Goal: Transaction & Acquisition: Download file/media

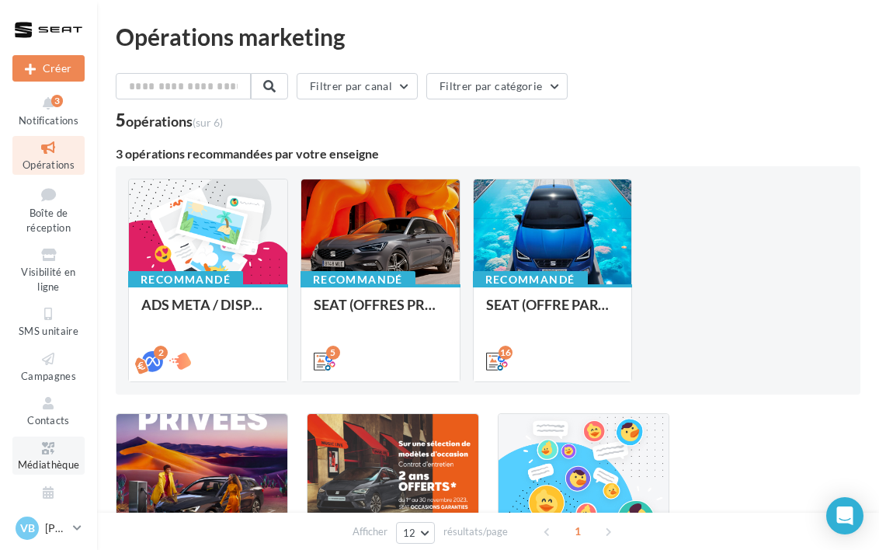
click at [42, 457] on icon at bounding box center [48, 448] width 63 height 18
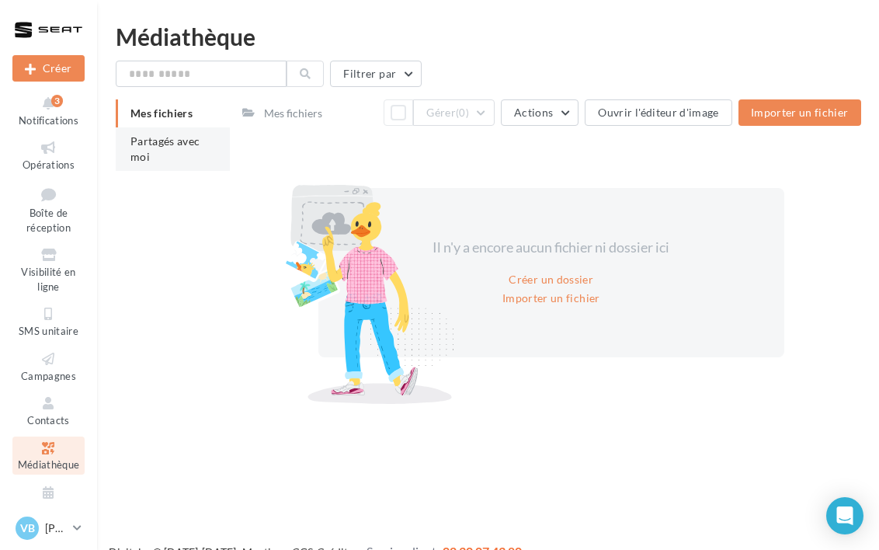
click at [157, 141] on span "Partagés avec moi" at bounding box center [165, 148] width 70 height 29
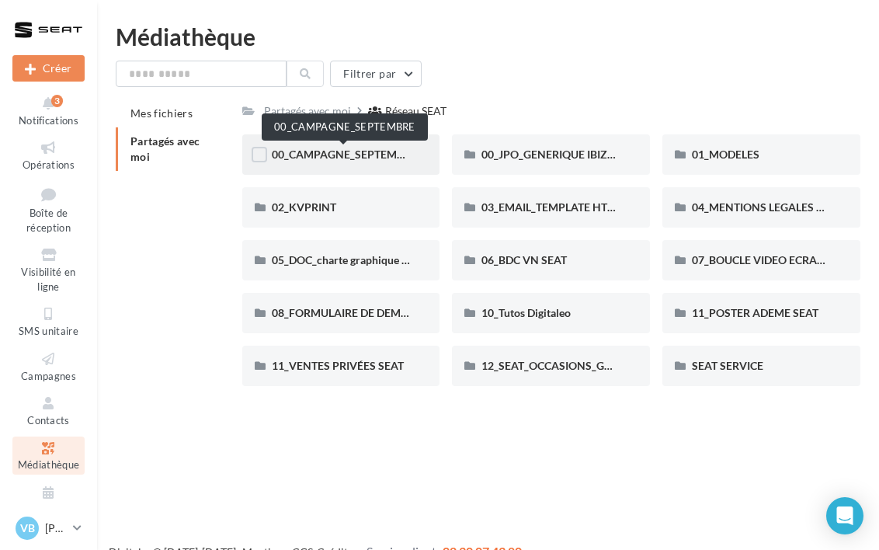
click at [339, 155] on span "00_CAMPAGNE_SEPTEMBRE" at bounding box center [344, 154] width 145 height 13
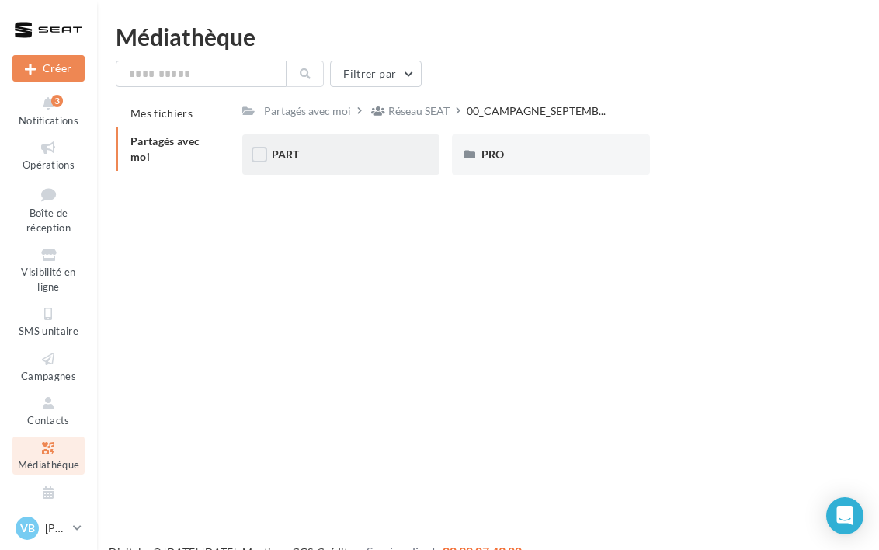
click at [342, 156] on div "PART" at bounding box center [341, 155] width 139 height 16
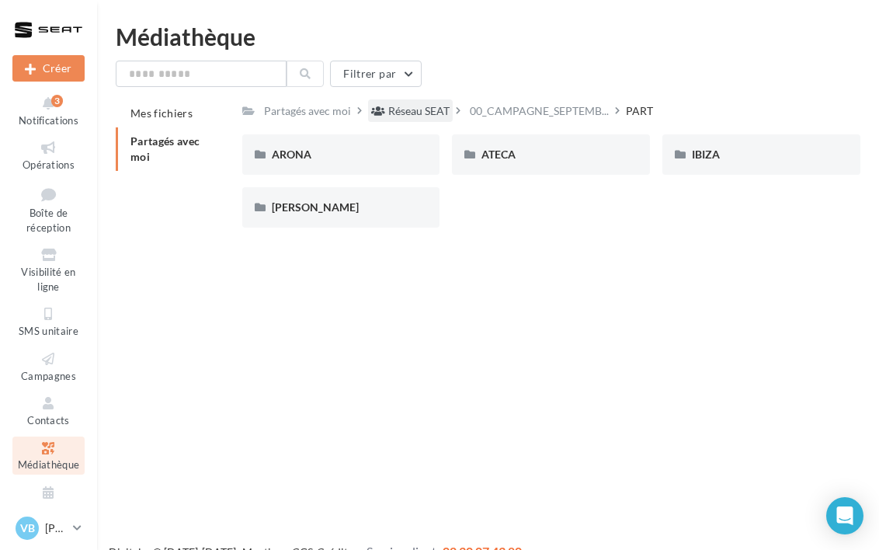
click at [403, 112] on div "Réseau SEAT" at bounding box center [418, 111] width 61 height 16
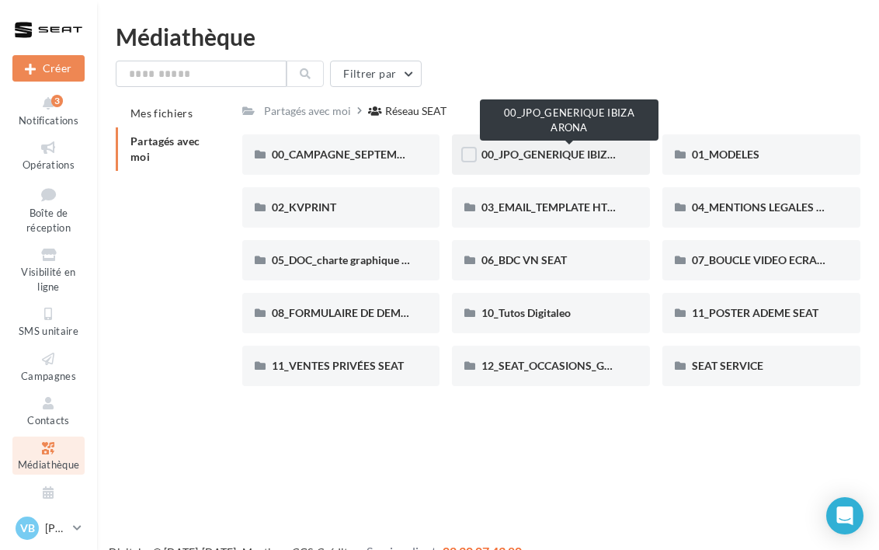
click at [543, 157] on span "00_JPO_GENERIQUE IBIZA ARONA" at bounding box center [568, 154] width 175 height 13
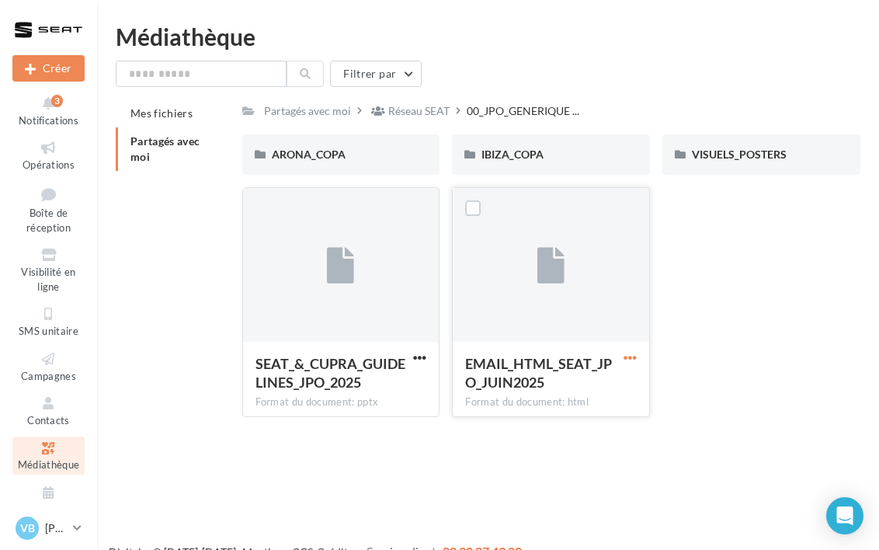
click at [631, 355] on span "button" at bounding box center [629, 357] width 13 height 13
click at [570, 395] on button "Télécharger" at bounding box center [561, 388] width 155 height 40
